Goal: Communication & Community: Answer question/provide support

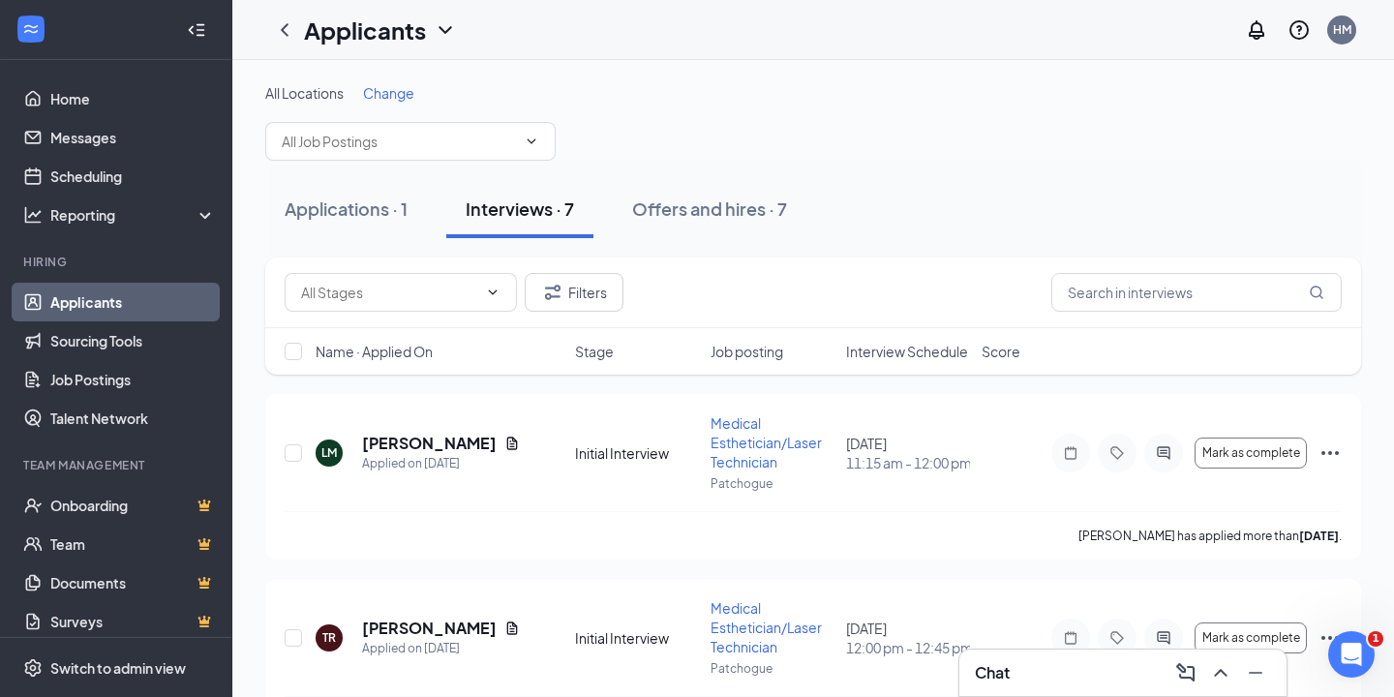
click at [999, 683] on h3 "Chat" at bounding box center [992, 672] width 35 height 21
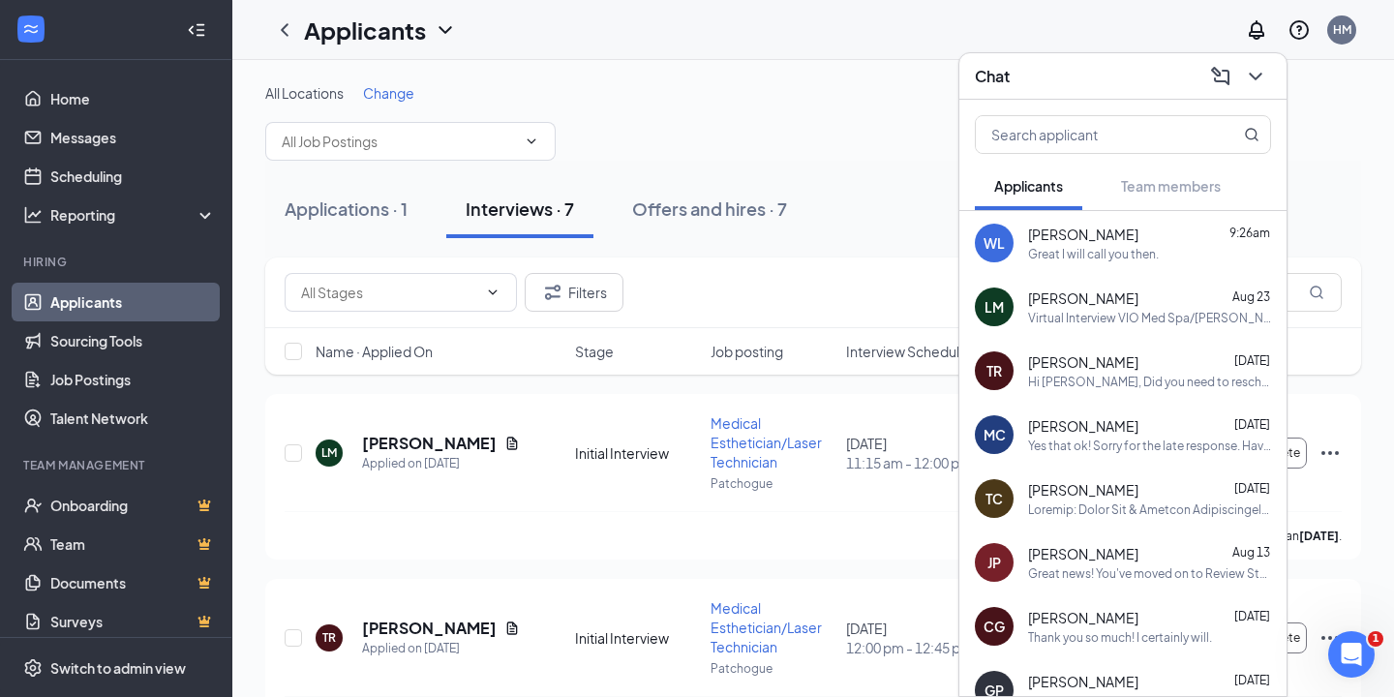
click at [1101, 257] on div "Great I will call you then." at bounding box center [1093, 254] width 131 height 16
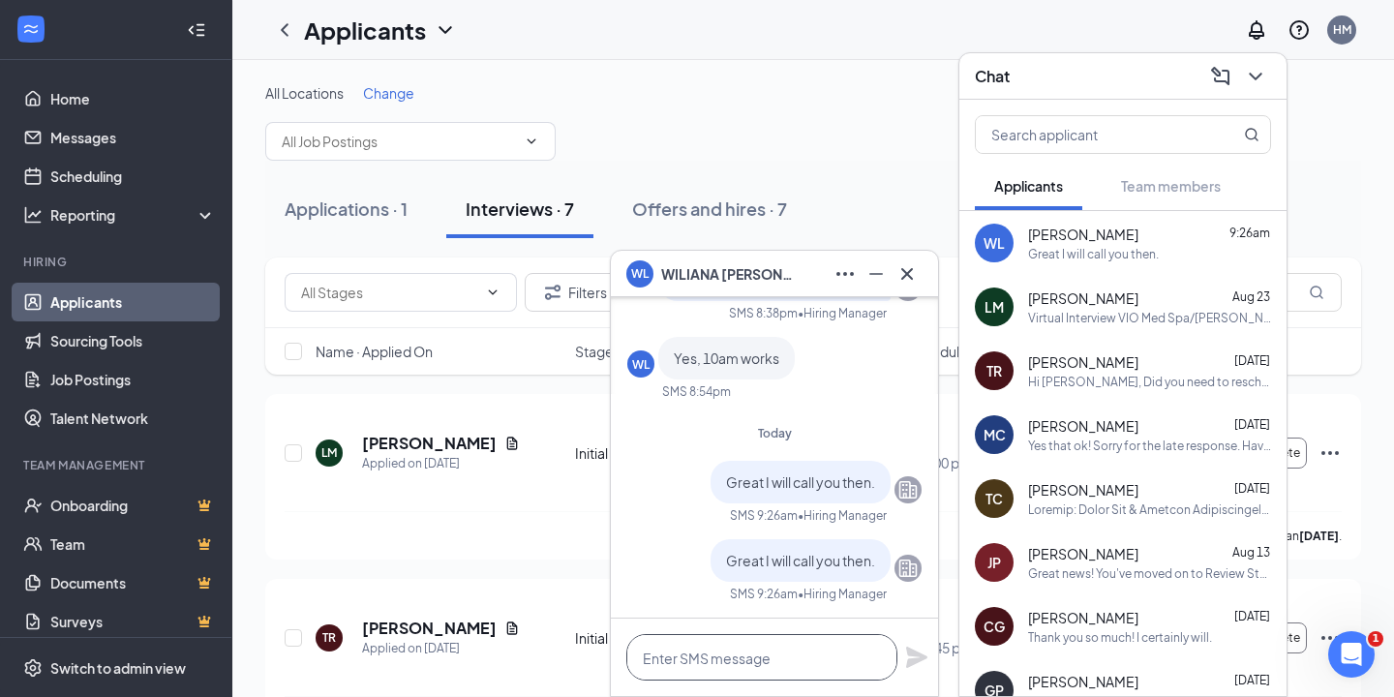
click at [741, 654] on textarea at bounding box center [761, 657] width 271 height 46
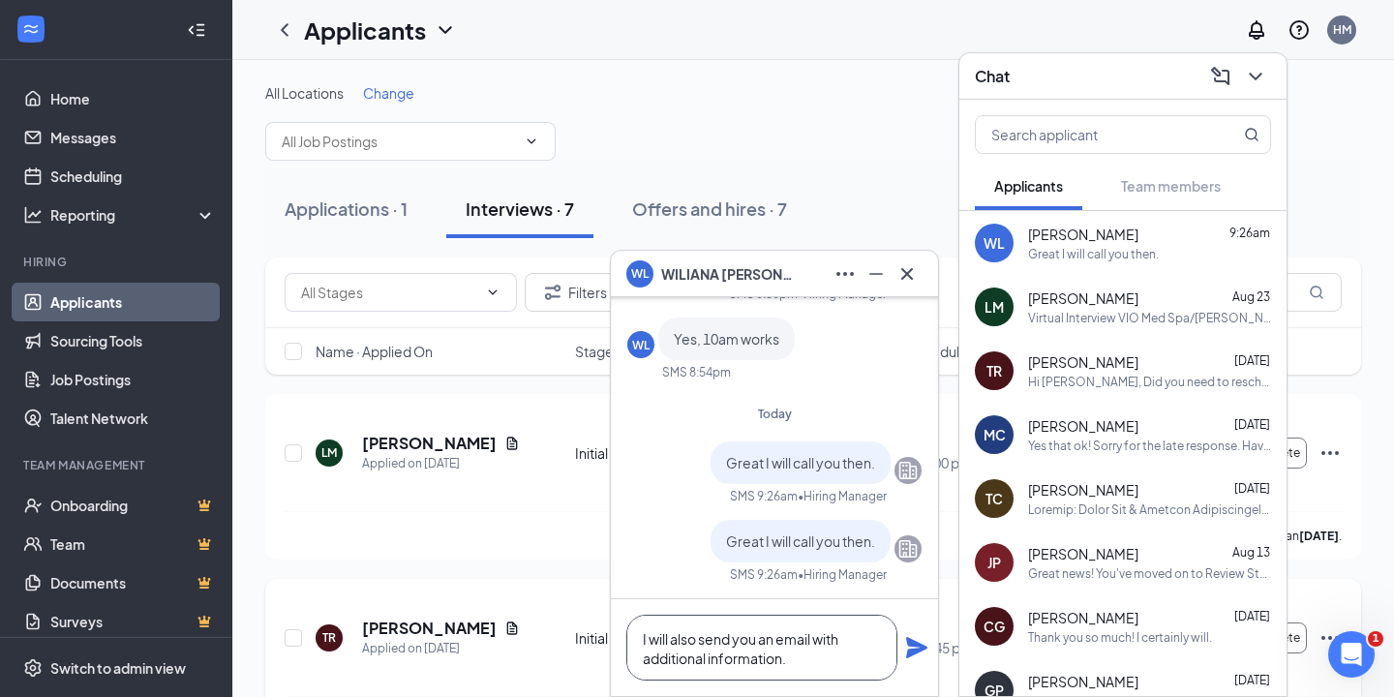
type textarea "I will also send you an email with additional information."
click at [916, 649] on icon "Plane" at bounding box center [916, 647] width 21 height 21
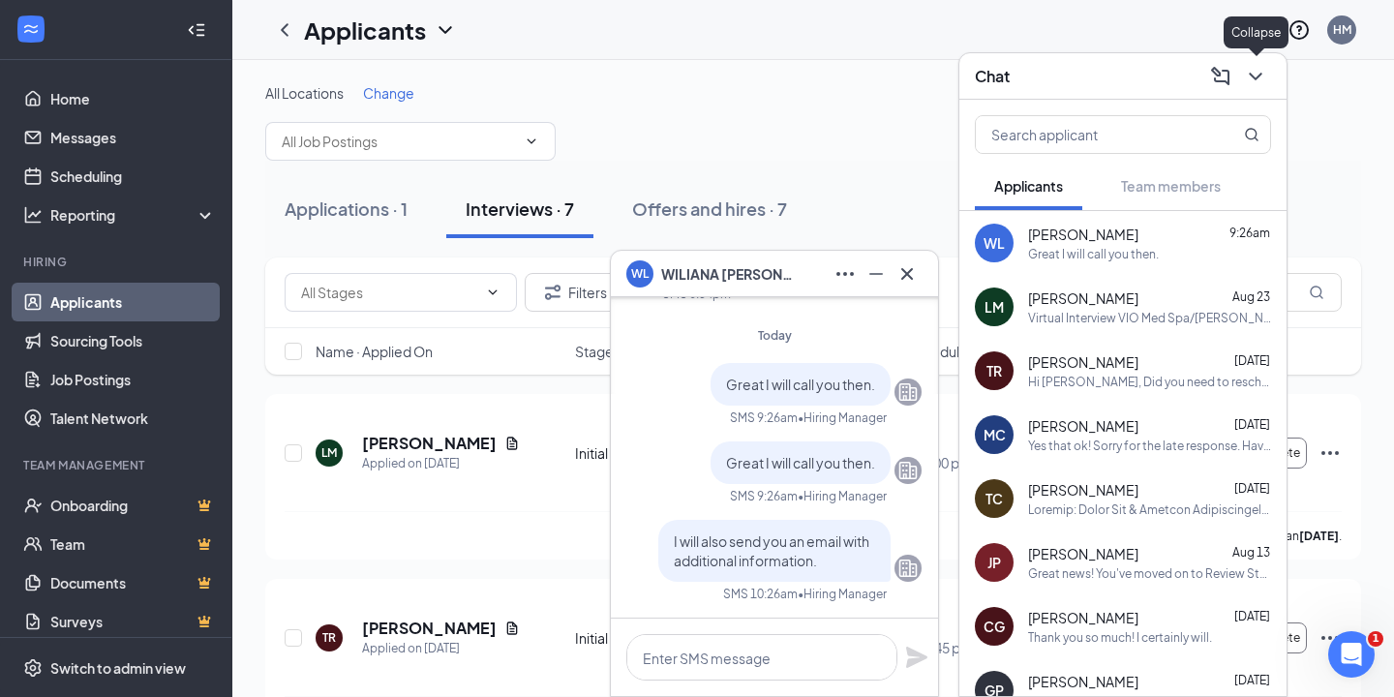
click at [1269, 81] on button at bounding box center [1255, 76] width 31 height 31
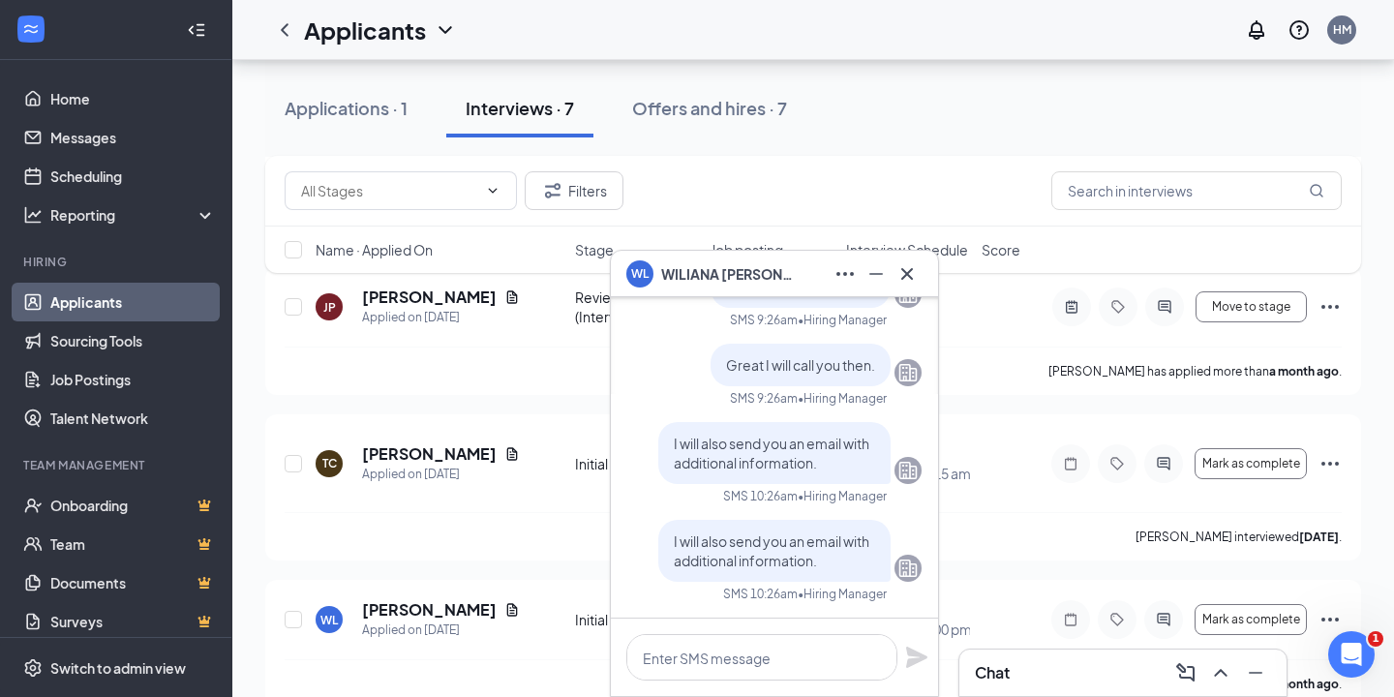
scroll to position [863, 0]
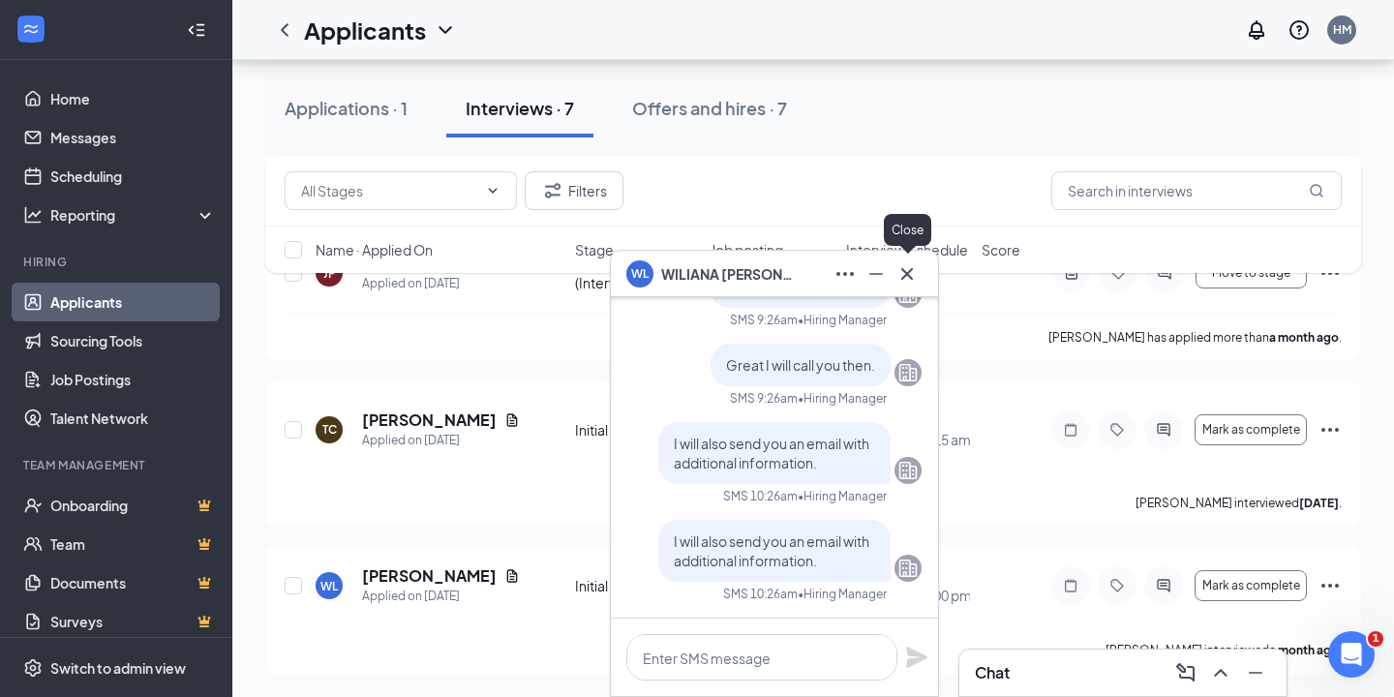
click at [919, 270] on button at bounding box center [907, 273] width 31 height 31
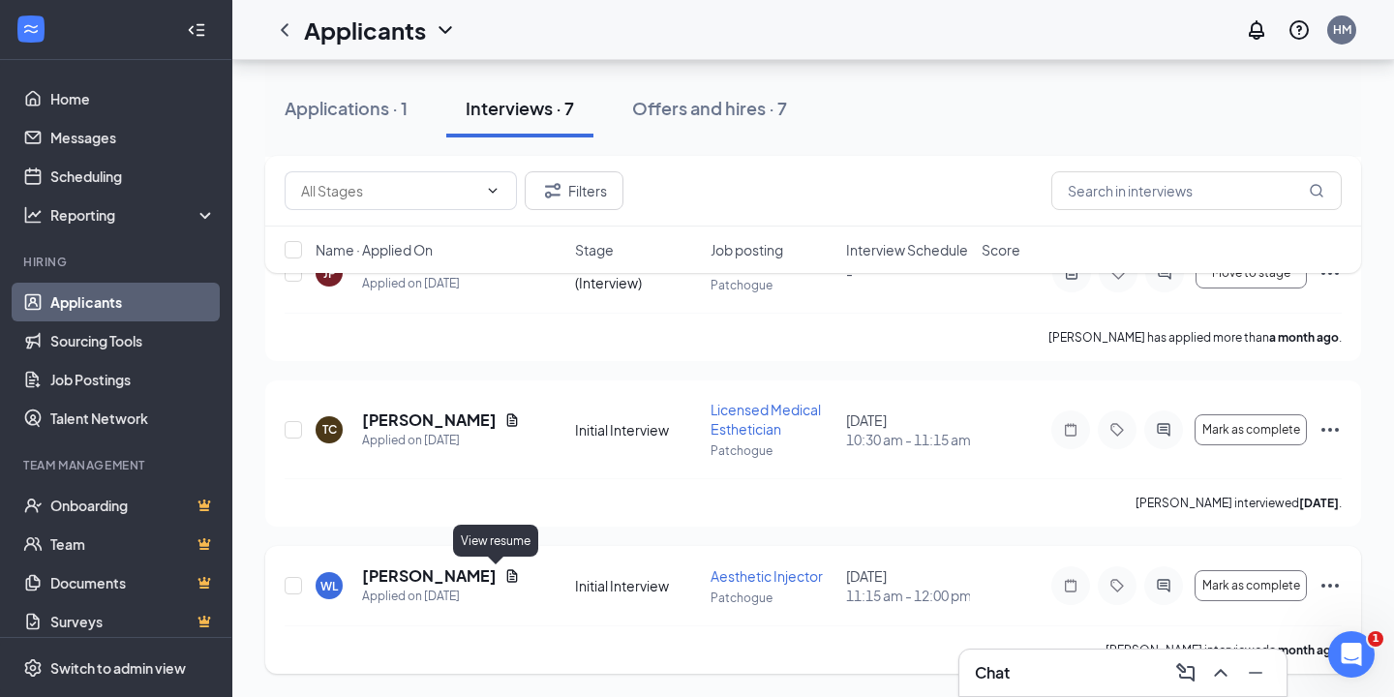
click at [504, 572] on icon "Document" at bounding box center [511, 575] width 15 height 15
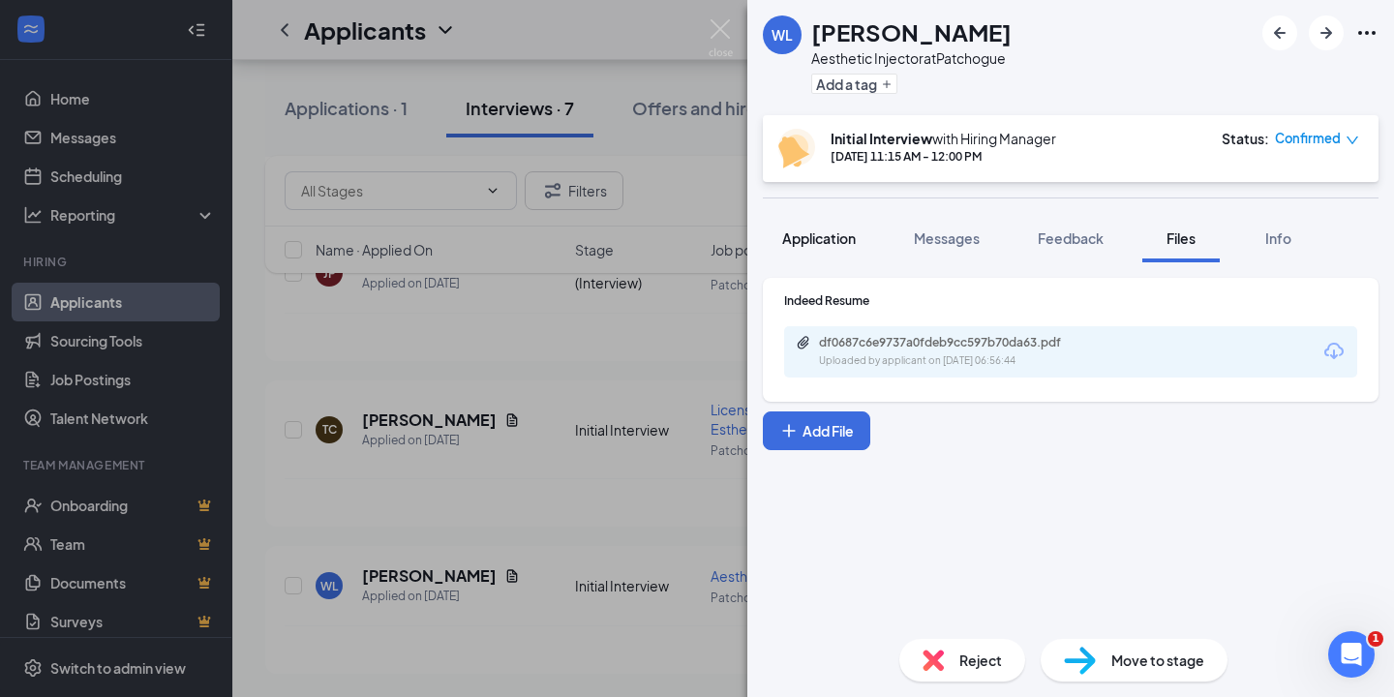
click at [819, 236] on span "Application" at bounding box center [819, 237] width 74 height 17
